Goal: Navigation & Orientation: Understand site structure

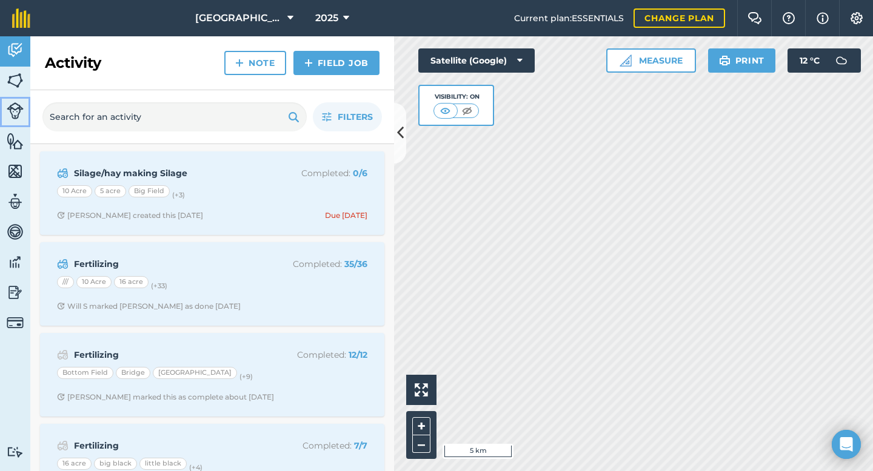
click at [12, 110] on img at bounding box center [15, 110] width 17 height 17
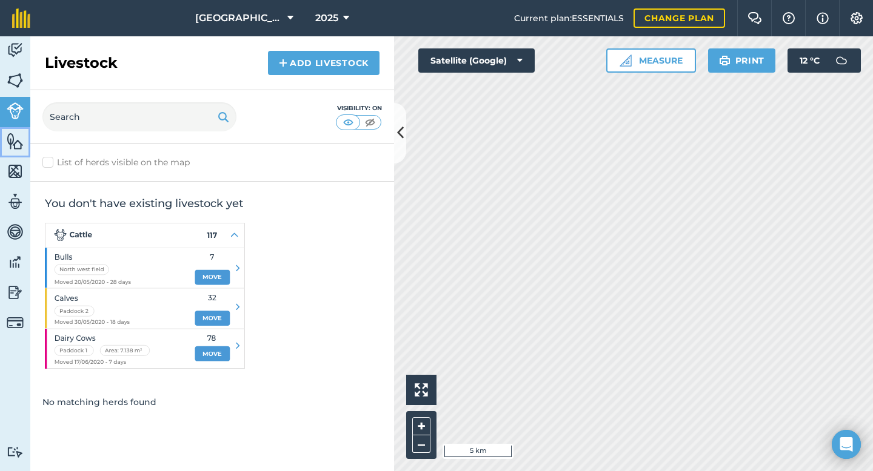
click at [12, 143] on img at bounding box center [15, 141] width 17 height 18
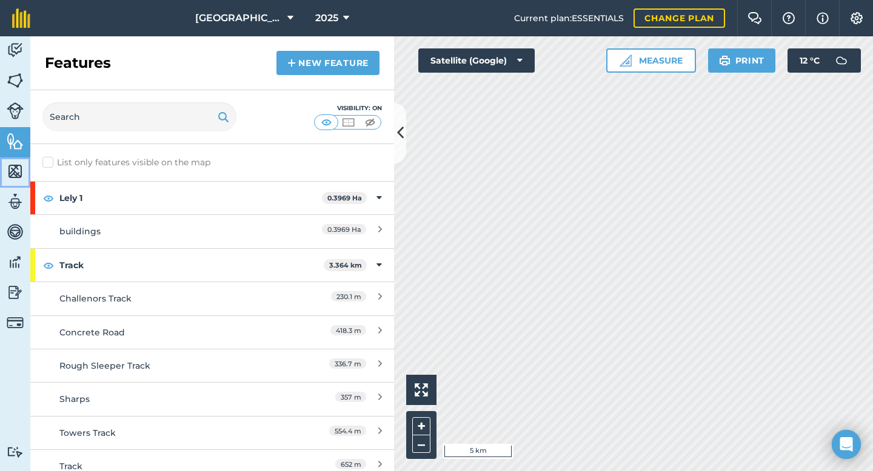
click at [13, 176] on img at bounding box center [15, 171] width 17 height 18
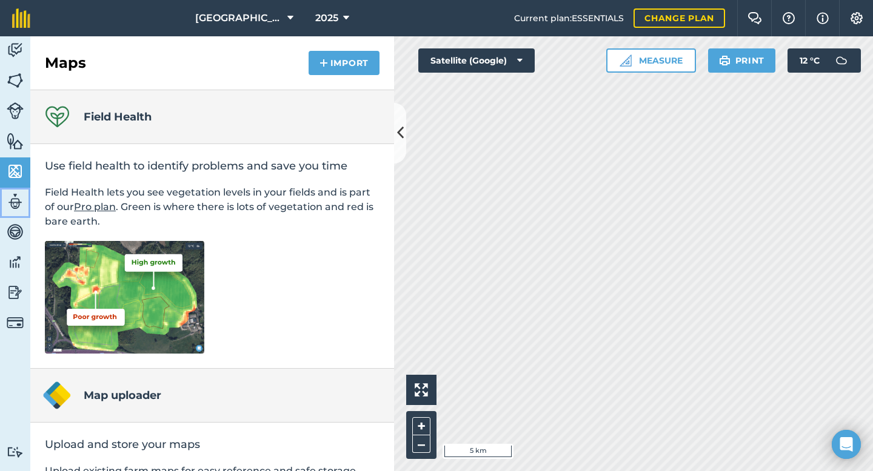
click at [15, 202] on img at bounding box center [15, 202] width 17 height 18
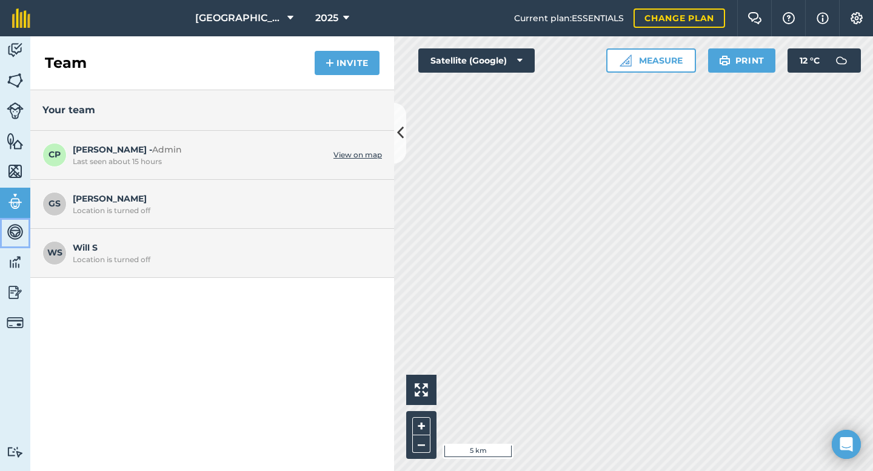
click at [8, 235] on img at bounding box center [15, 232] width 17 height 18
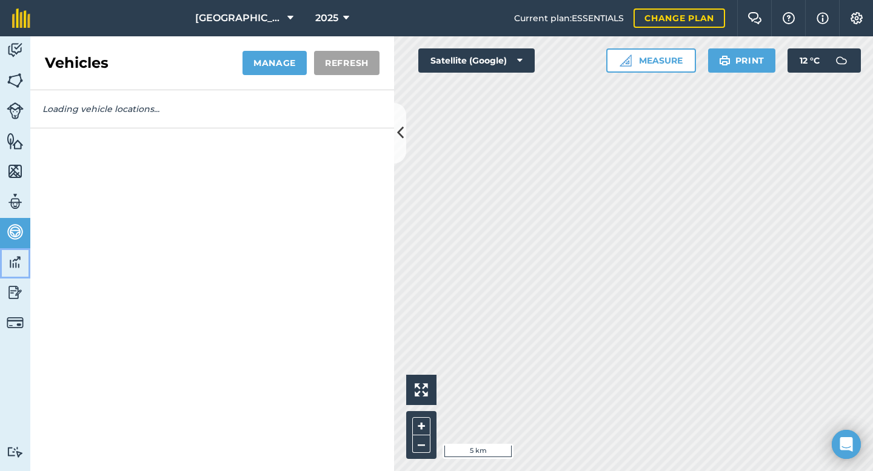
click at [16, 268] on img at bounding box center [15, 262] width 17 height 18
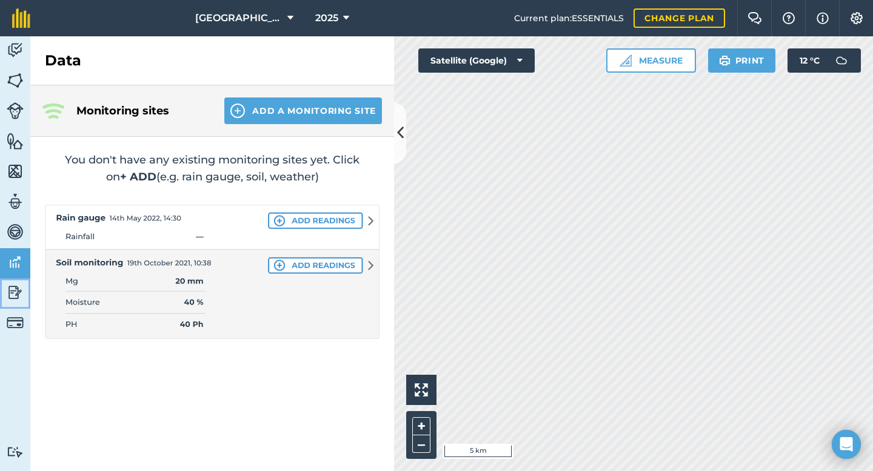
click at [13, 297] on img at bounding box center [15, 293] width 17 height 18
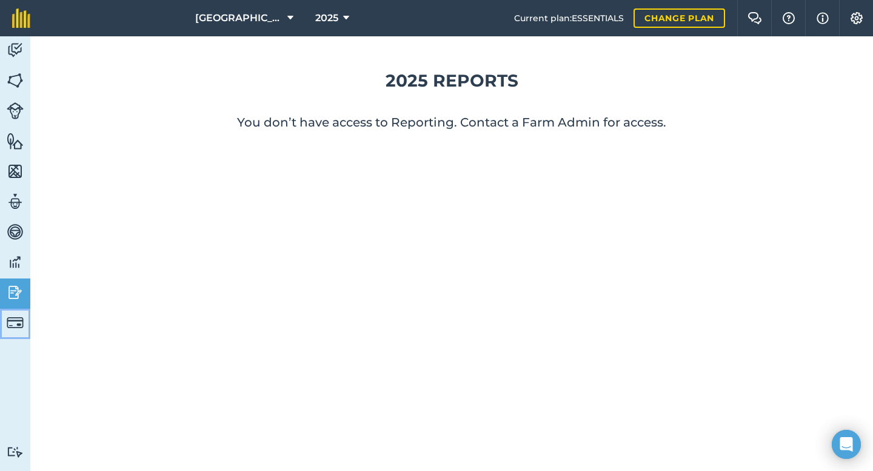
click at [13, 327] on img at bounding box center [15, 323] width 17 height 17
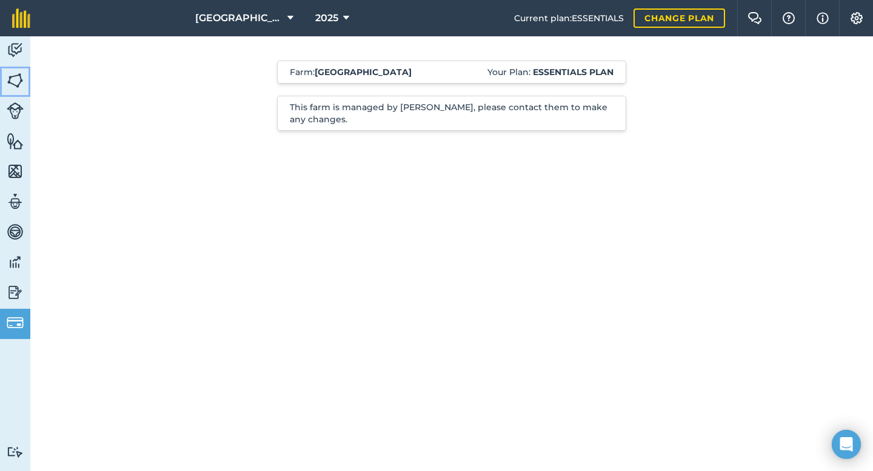
click at [19, 75] on img at bounding box center [15, 81] width 17 height 18
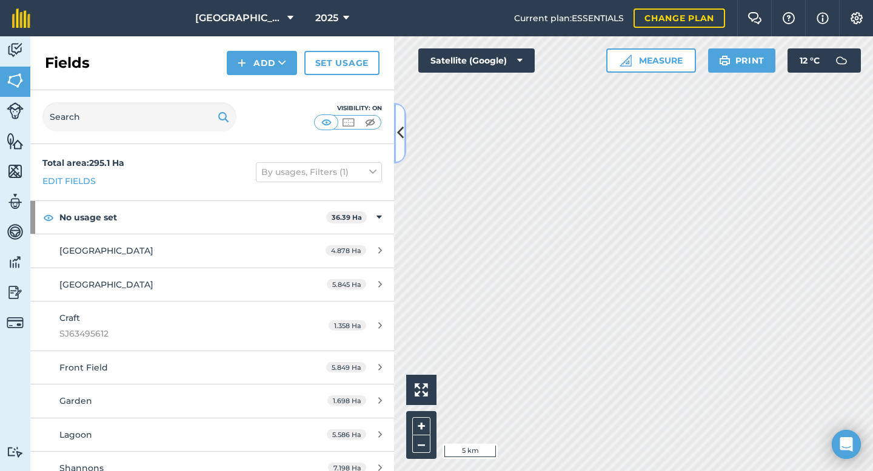
click at [398, 133] on icon at bounding box center [400, 132] width 7 height 21
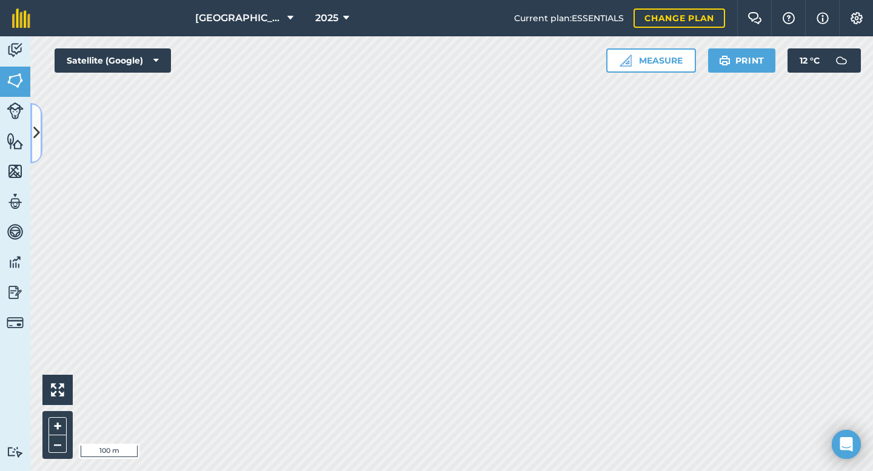
click at [39, 133] on icon at bounding box center [36, 132] width 7 height 21
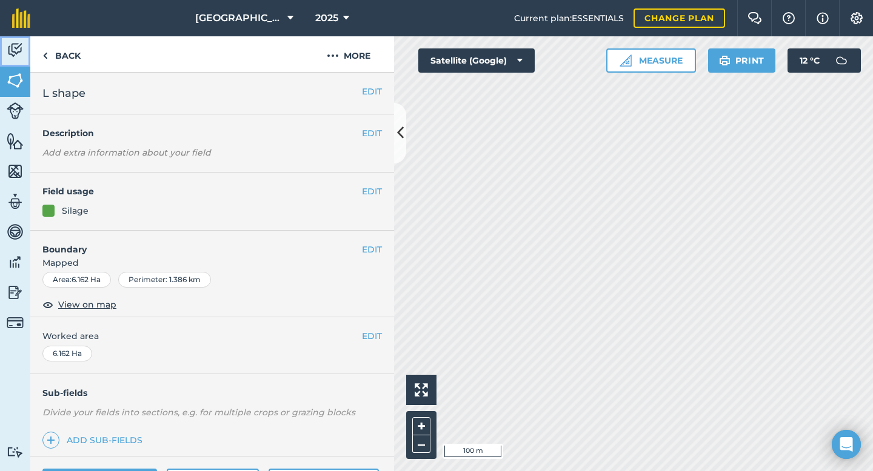
click at [16, 53] on img at bounding box center [15, 50] width 17 height 18
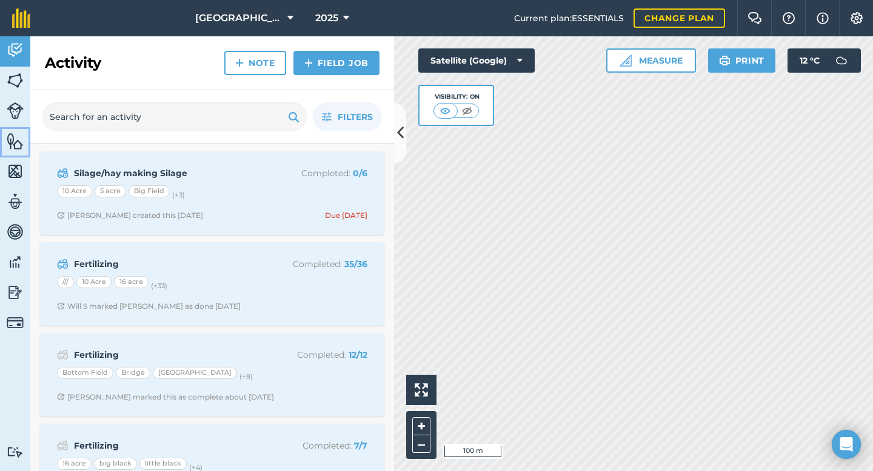
click at [12, 148] on img at bounding box center [15, 141] width 17 height 18
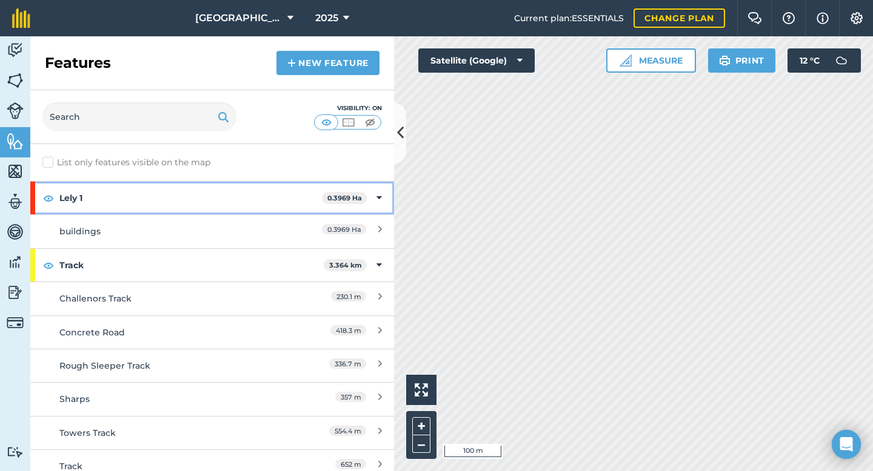
click at [376, 199] on icon at bounding box center [378, 197] width 5 height 13
click at [369, 199] on div "Lely 1 0.3969 Ha" at bounding box center [212, 198] width 364 height 33
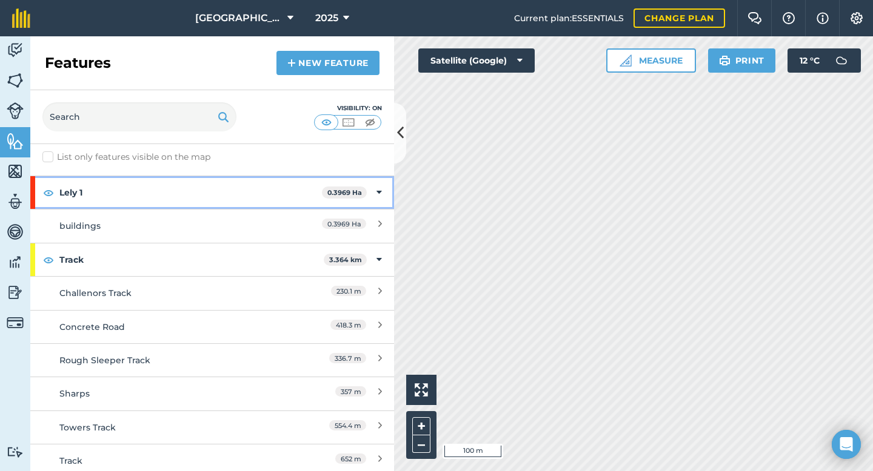
scroll to position [113, 0]
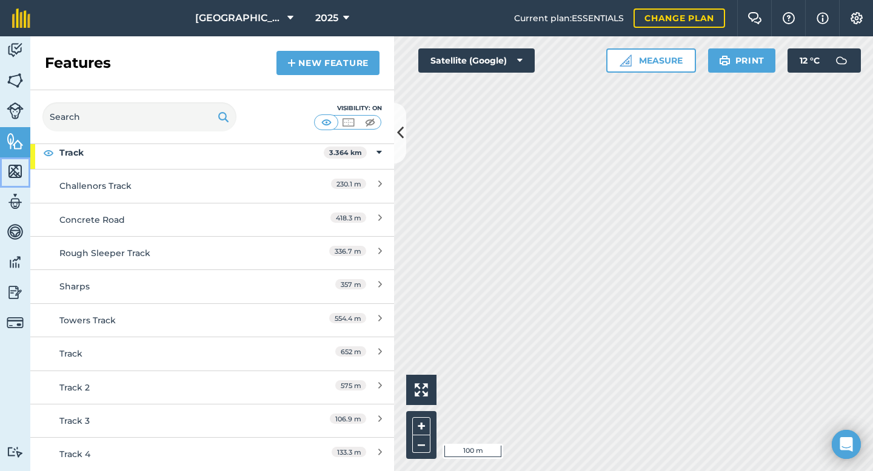
click at [16, 173] on img at bounding box center [15, 171] width 17 height 18
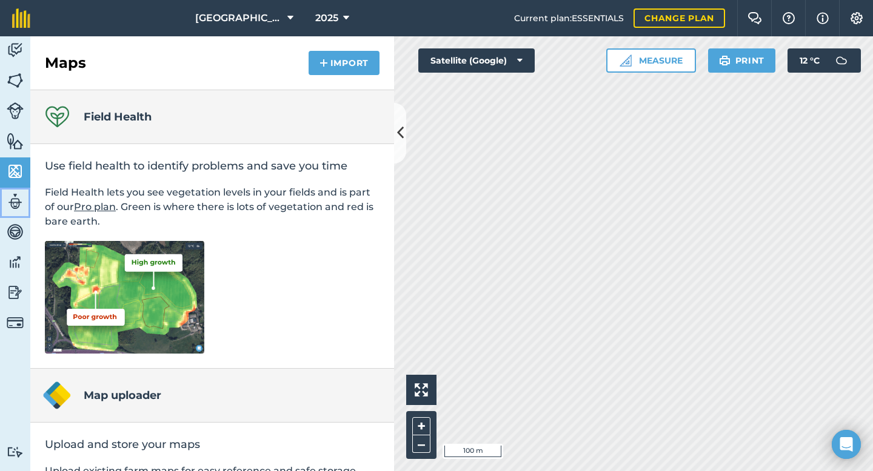
click at [10, 203] on img at bounding box center [15, 202] width 17 height 18
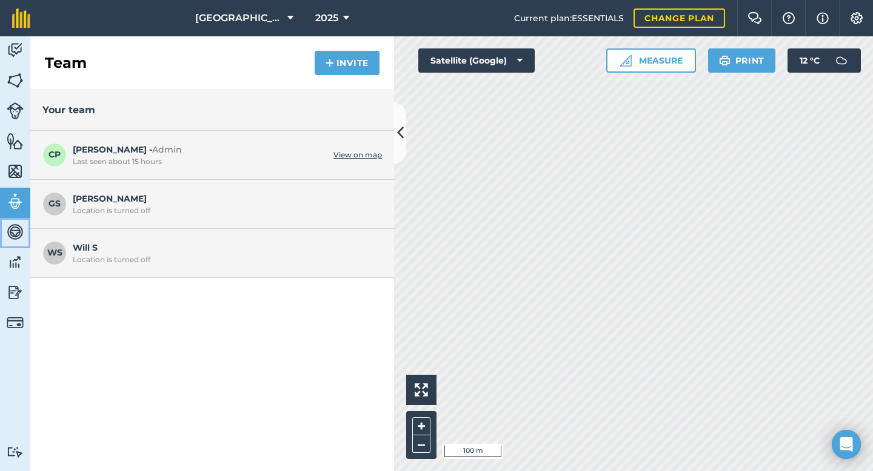
click at [12, 231] on img at bounding box center [15, 232] width 17 height 18
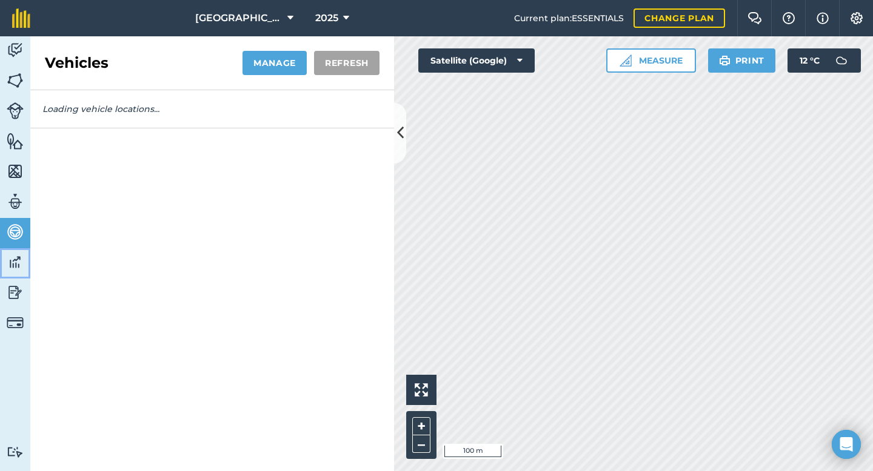
click at [12, 268] on img at bounding box center [15, 262] width 17 height 18
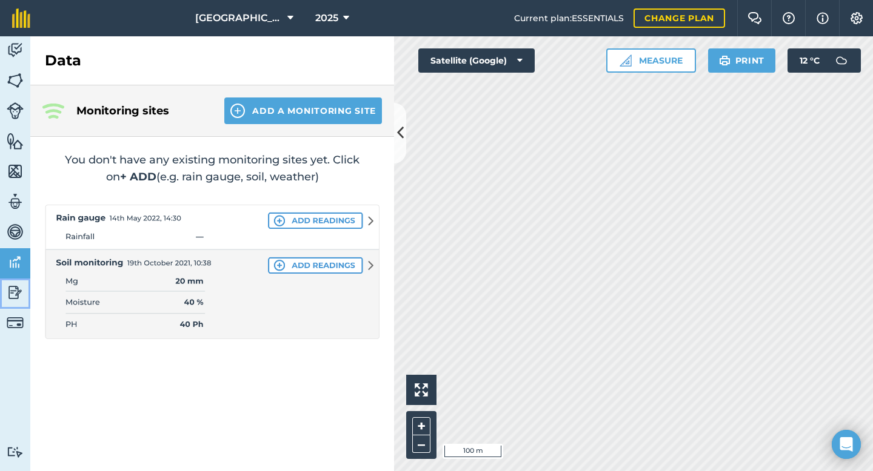
click at [19, 292] on img at bounding box center [15, 293] width 17 height 18
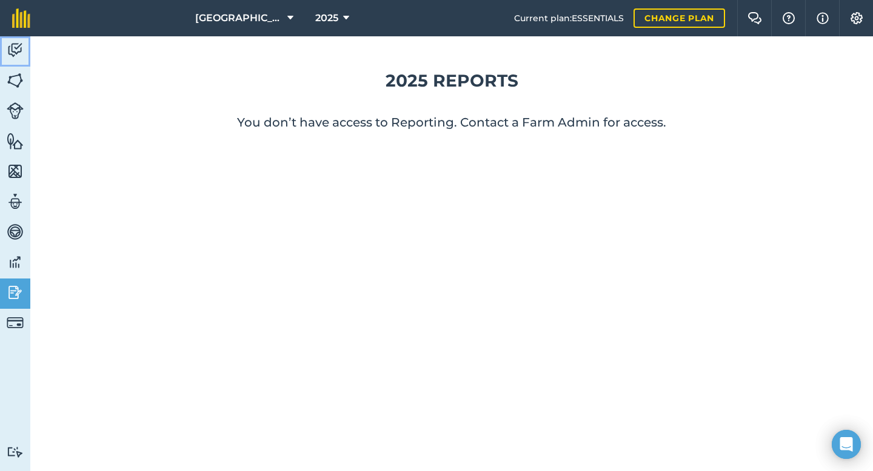
click at [16, 47] on img at bounding box center [15, 50] width 17 height 18
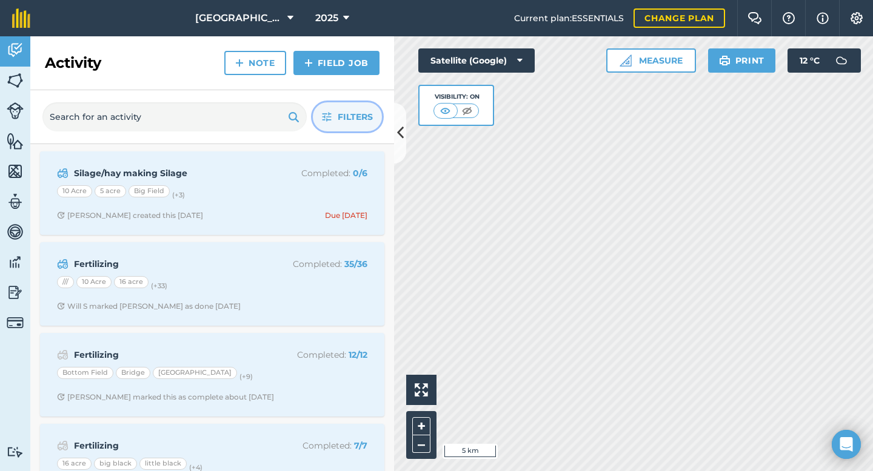
click at [333, 119] on button "Filters" at bounding box center [347, 116] width 69 height 29
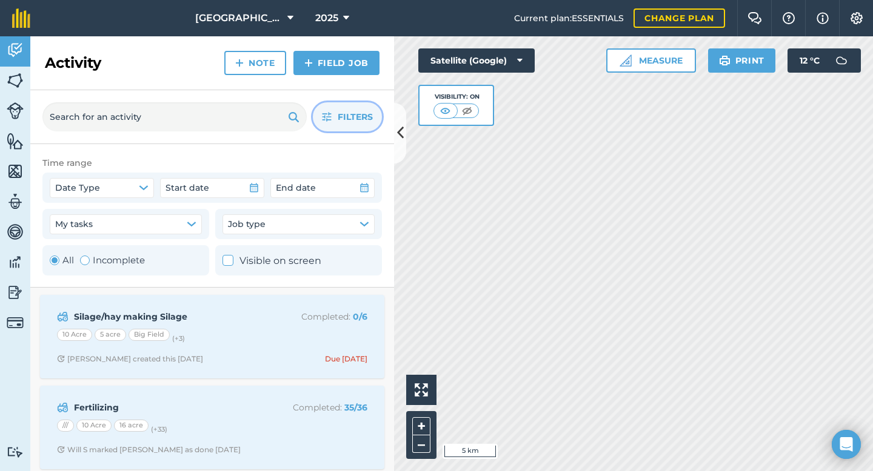
click at [333, 119] on button "Filters" at bounding box center [347, 116] width 69 height 29
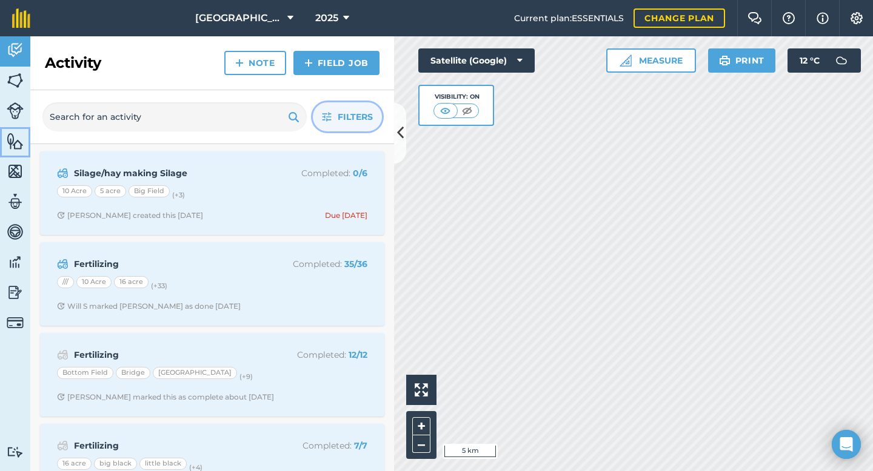
click at [18, 139] on img at bounding box center [15, 141] width 17 height 18
